Goal: Information Seeking & Learning: Learn about a topic

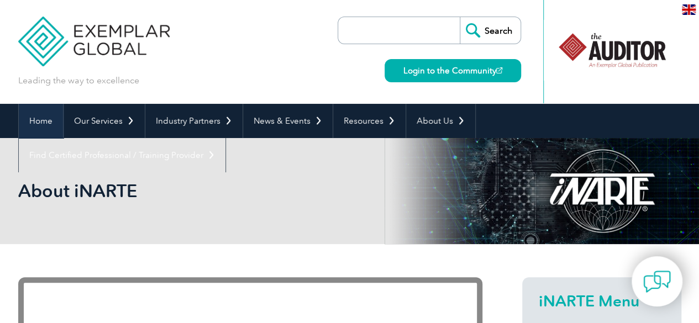
click at [35, 121] on link "Home" at bounding box center [41, 121] width 44 height 34
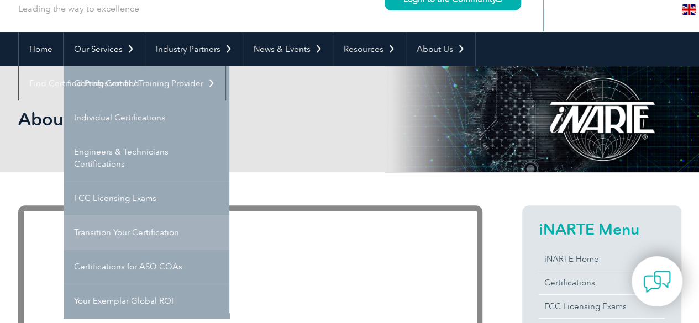
scroll to position [55, 0]
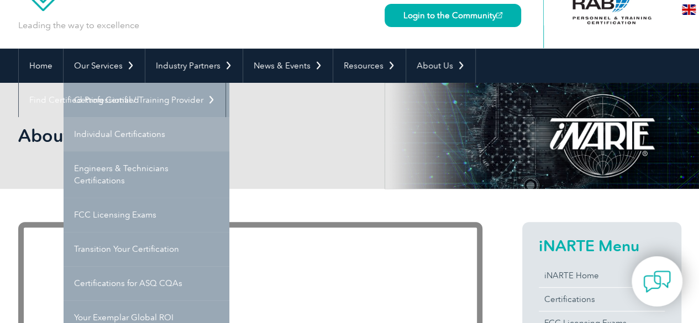
click at [151, 133] on link "Individual Certifications" at bounding box center [147, 134] width 166 height 34
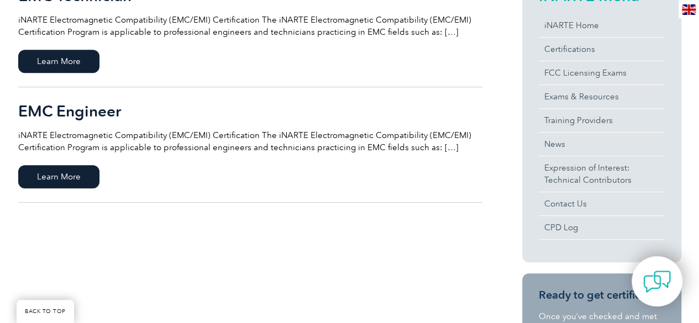
scroll to position [332, 0]
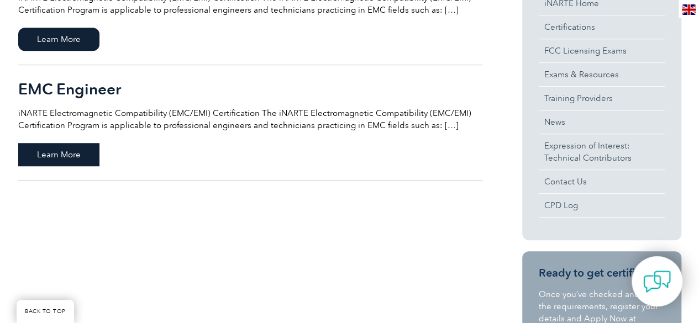
click at [75, 158] on span "Learn More" at bounding box center [58, 154] width 81 height 23
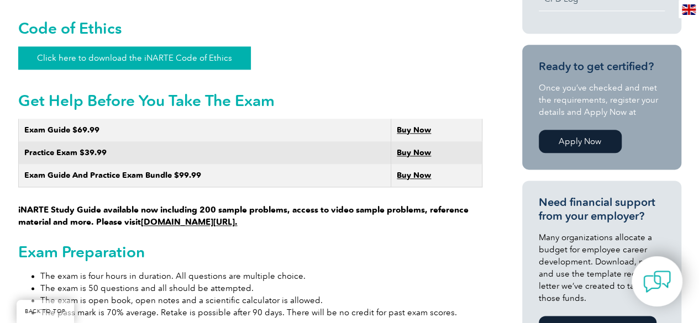
scroll to position [663, 0]
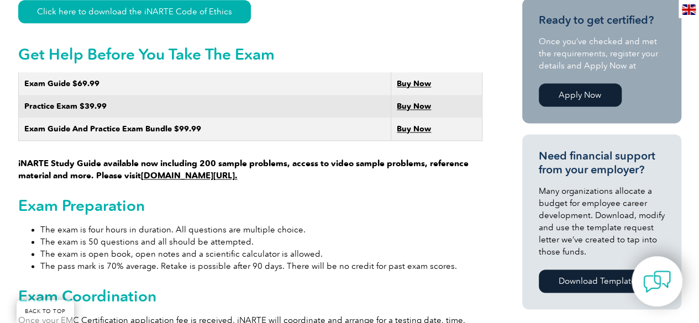
click at [177, 171] on link "[DOMAIN_NAME][URL]." at bounding box center [189, 176] width 97 height 10
